Goal: Task Accomplishment & Management: Manage account settings

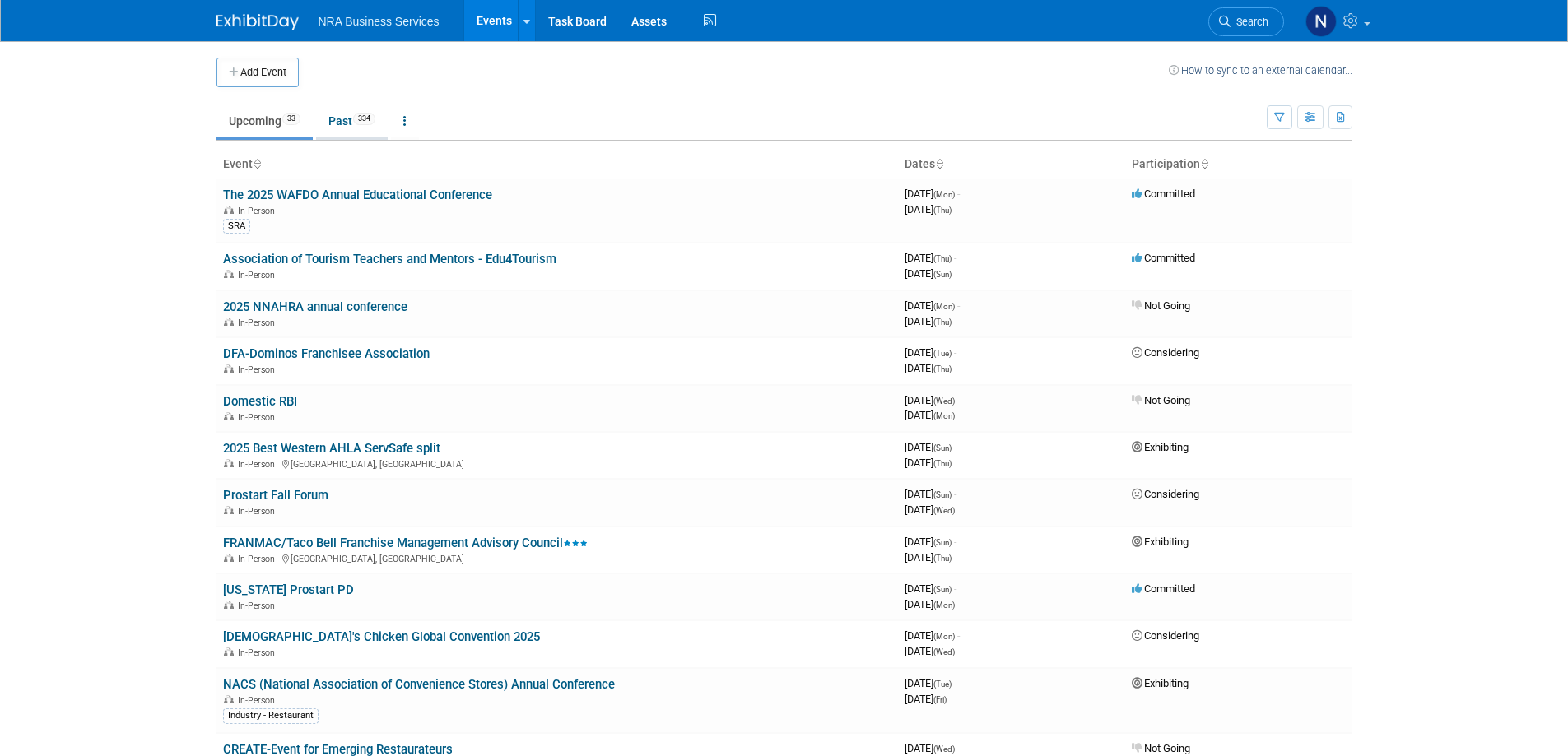
click at [364, 122] on span "334" at bounding box center [364, 119] width 23 height 13
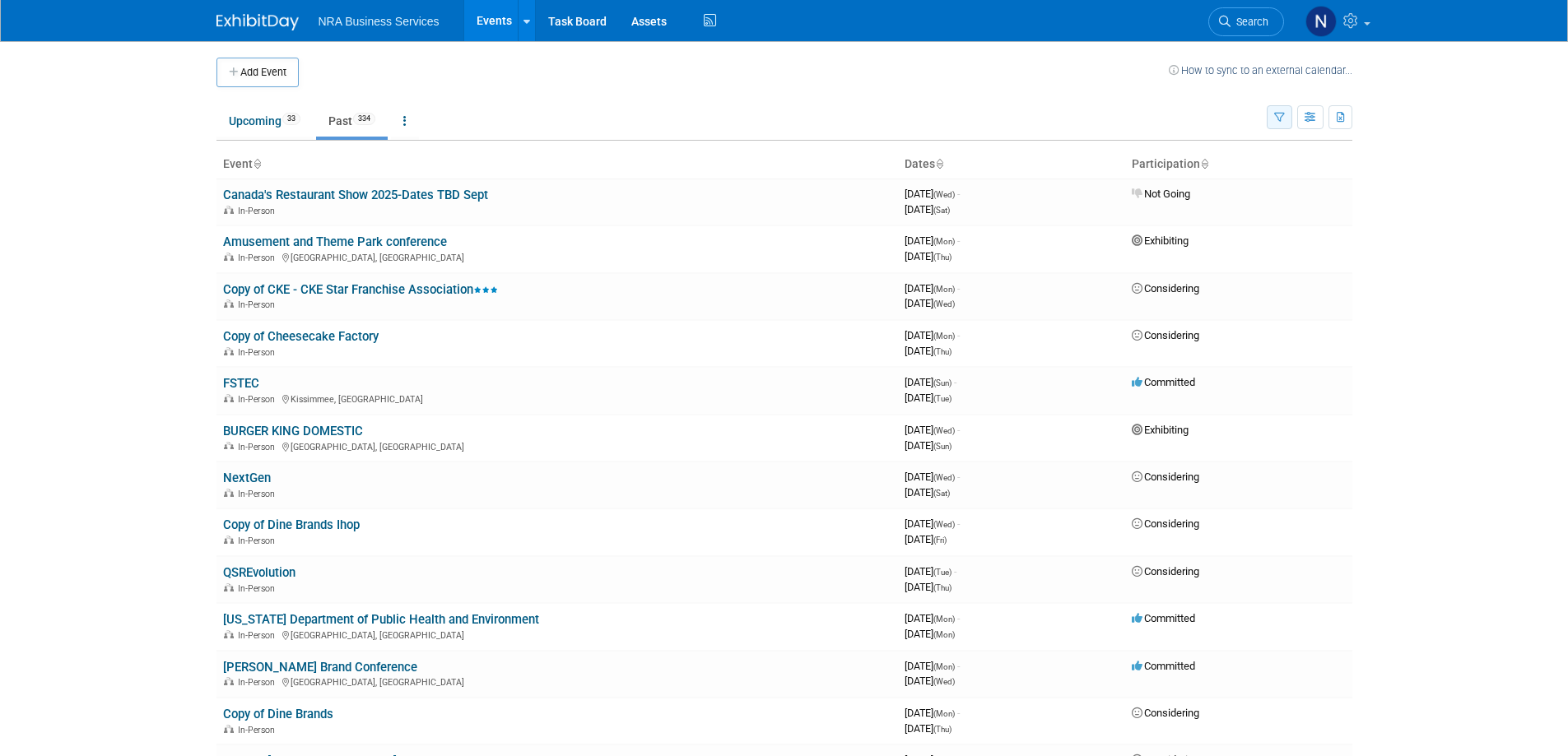
click at [1282, 119] on icon "button" at bounding box center [1279, 118] width 11 height 11
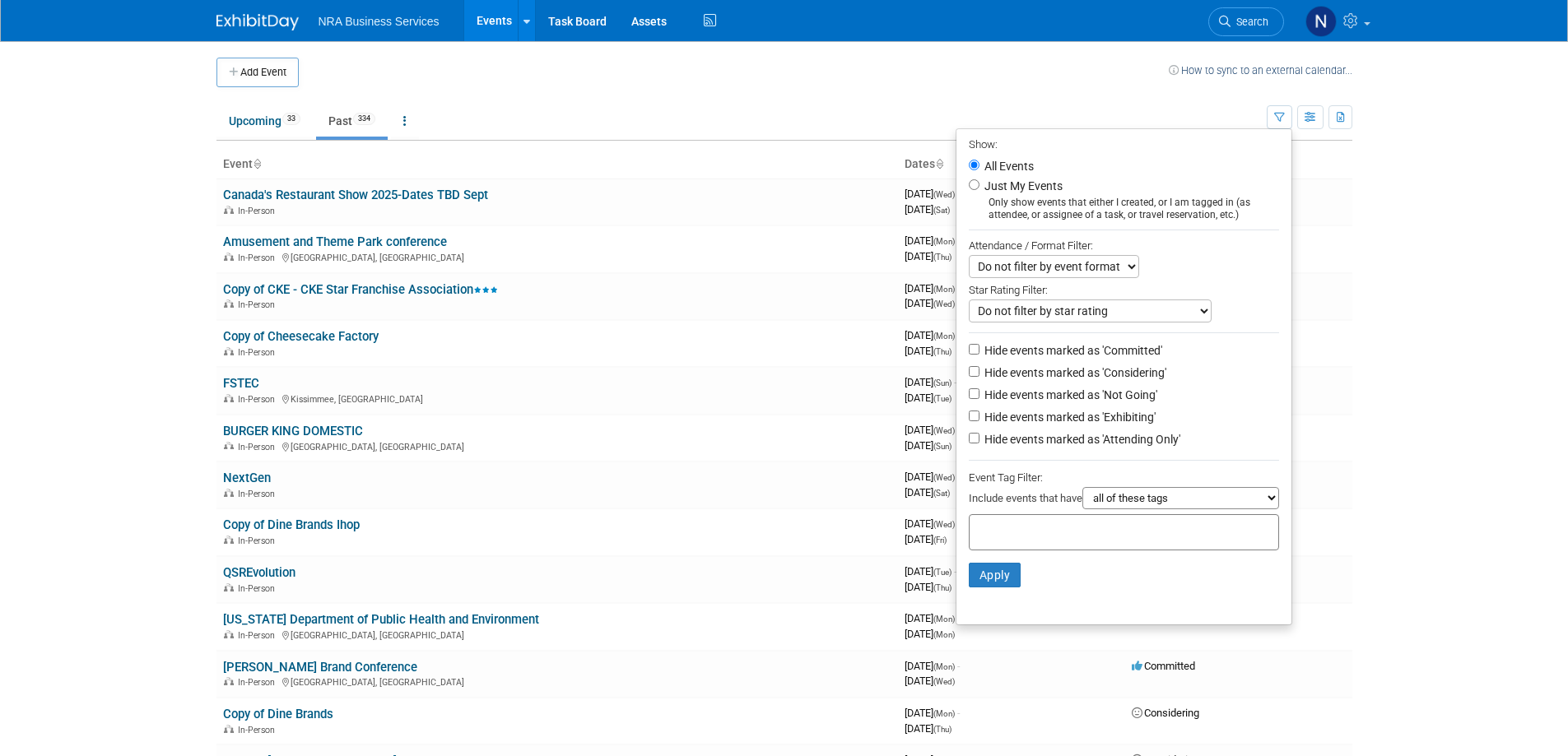
click at [1008, 189] on label "Just My Events" at bounding box center [1021, 186] width 82 height 17
click at [979, 189] on input "Just My Events" at bounding box center [973, 185] width 11 height 11
radio input "true"
click at [994, 583] on button "Apply" at bounding box center [995, 575] width 53 height 25
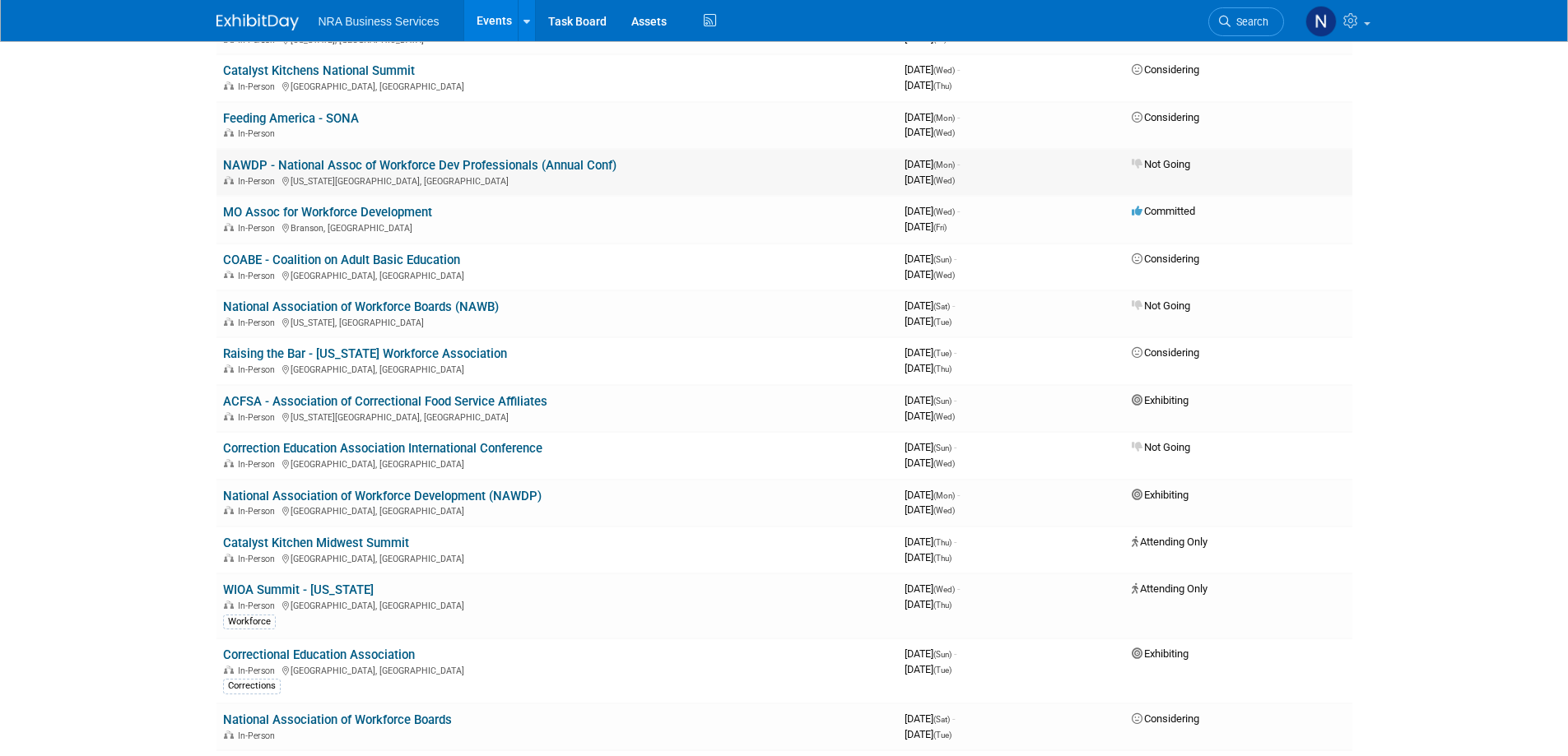
scroll to position [329, 0]
